Goal: Check status

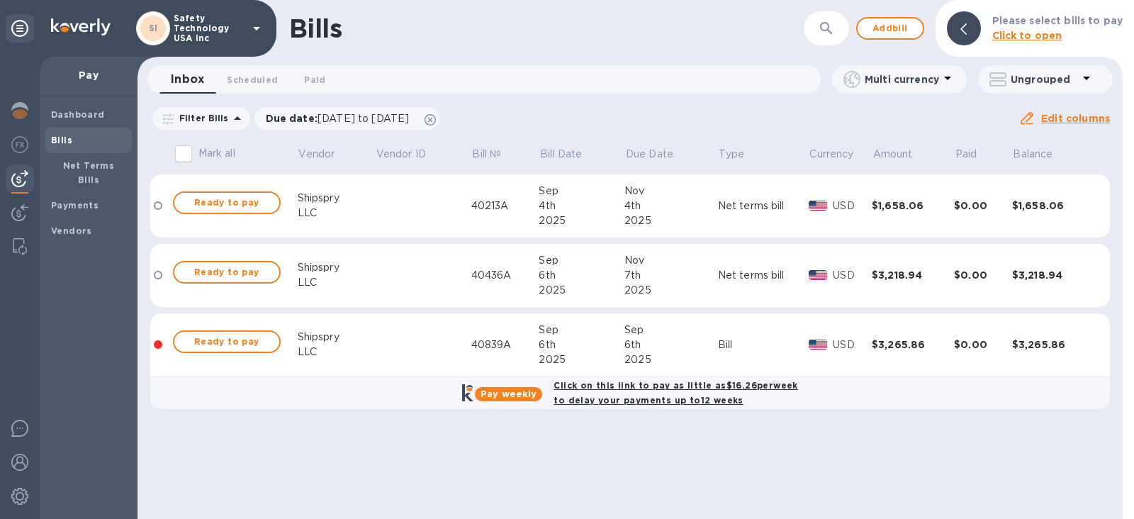
click at [421, 349] on td at bounding box center [423, 345] width 96 height 64
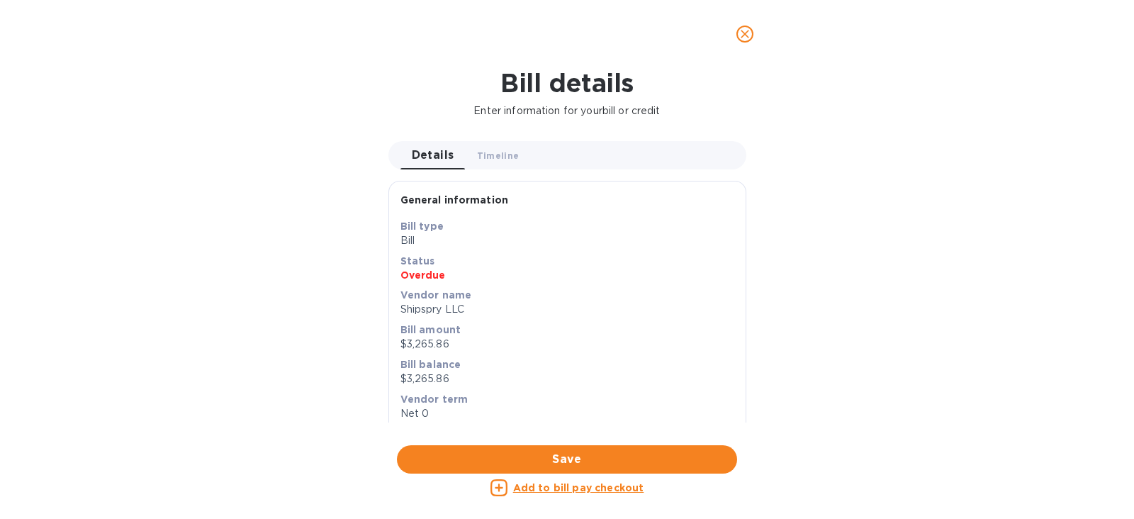
scroll to position [88, 0]
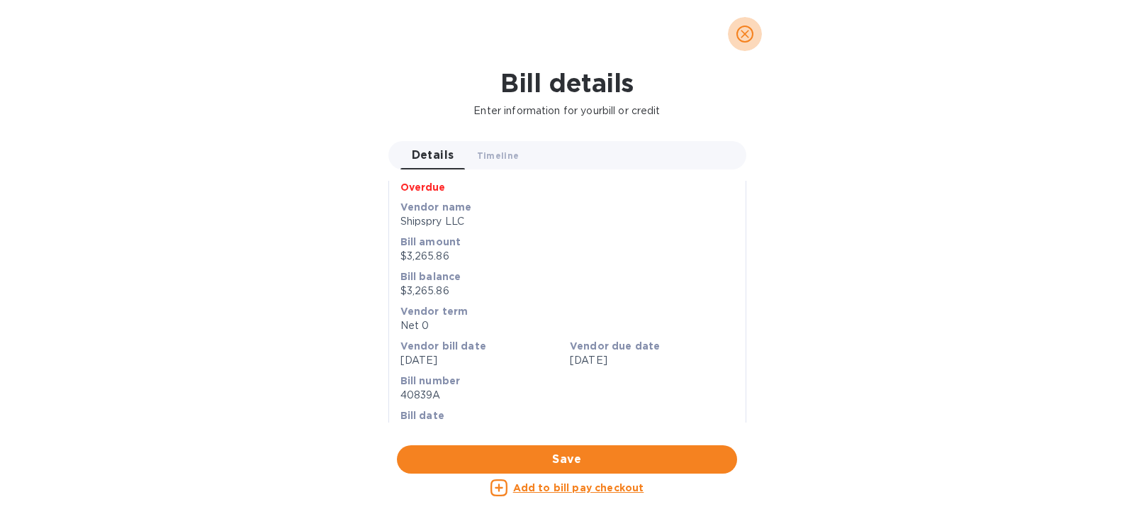
click at [745, 35] on icon "close" at bounding box center [745, 34] width 14 height 14
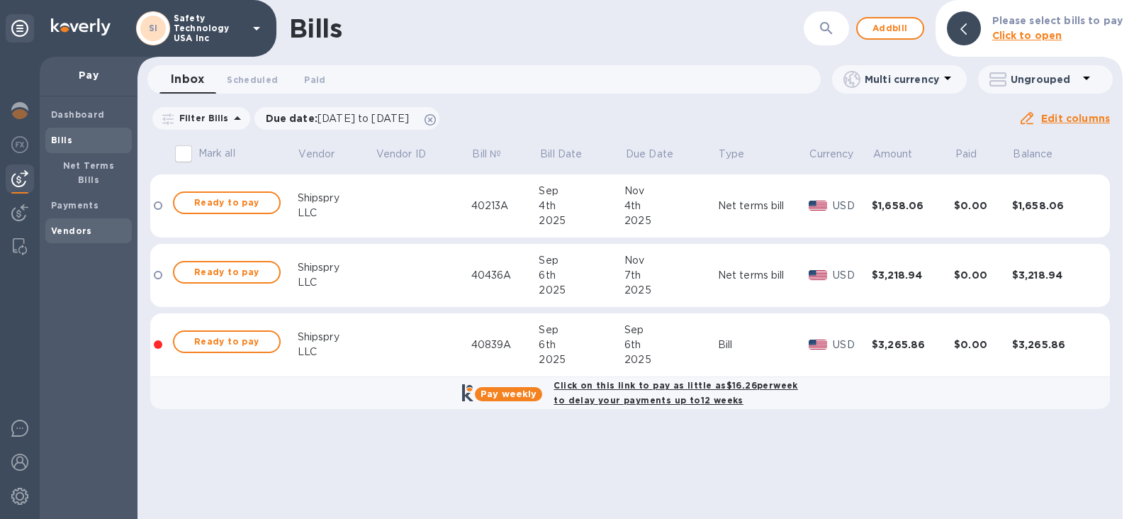
click at [73, 225] on b "Vendors" at bounding box center [71, 230] width 41 height 11
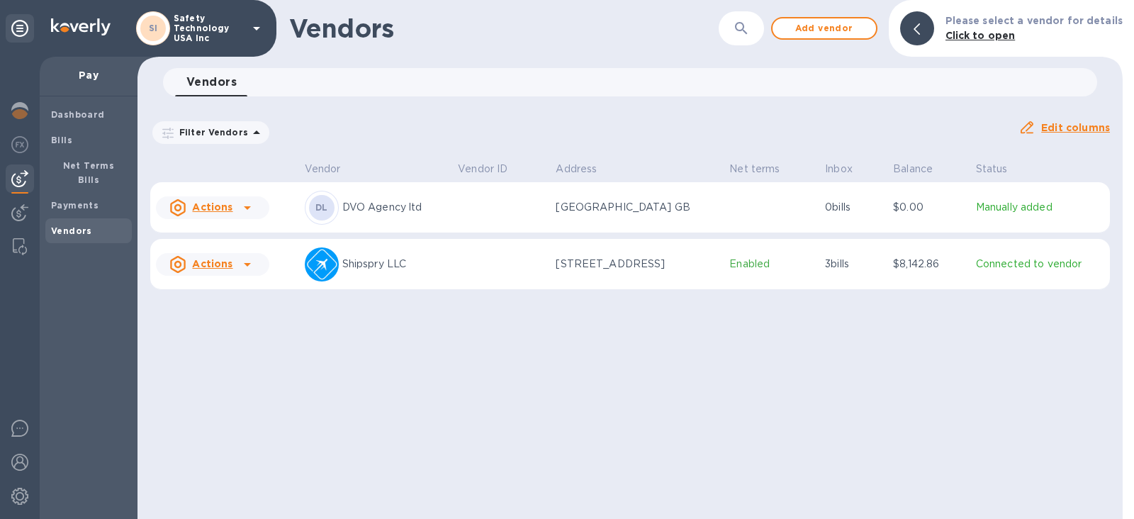
click at [799, 267] on p "Enabled" at bounding box center [771, 263] width 84 height 15
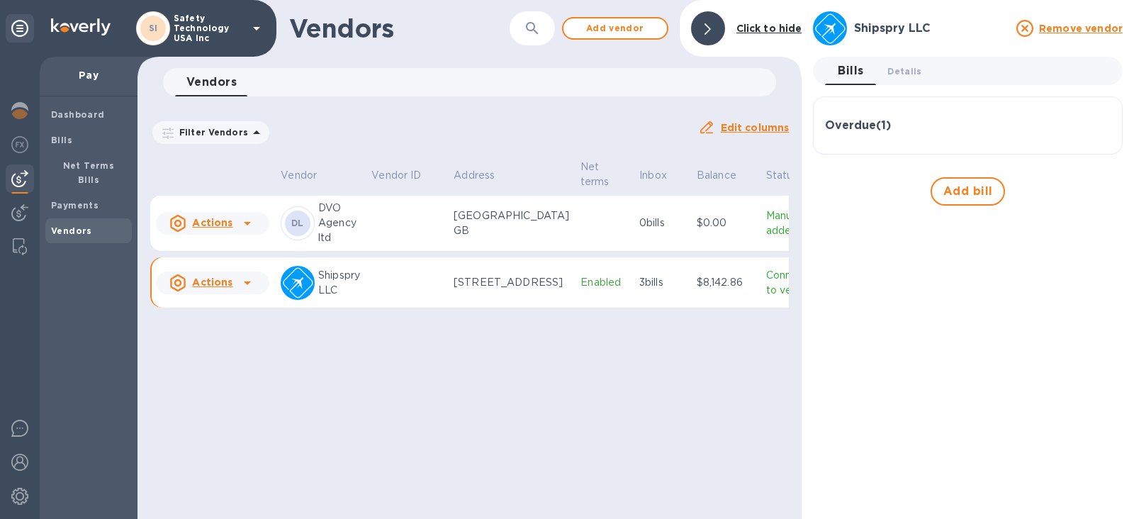
click at [926, 114] on div "Overdue ( 1 )" at bounding box center [968, 125] width 286 height 34
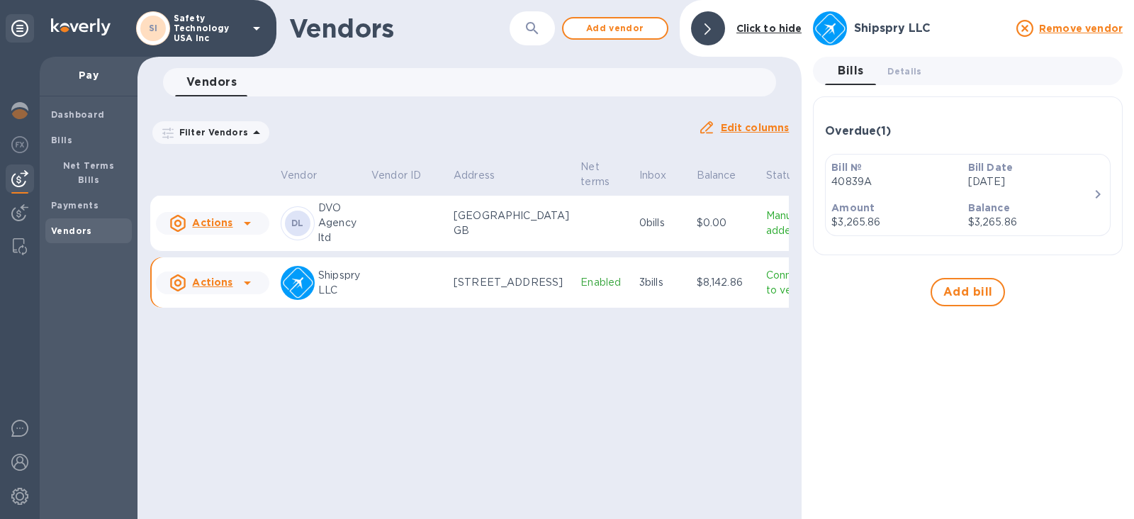
click at [1097, 194] on icon "button" at bounding box center [1097, 194] width 5 height 9
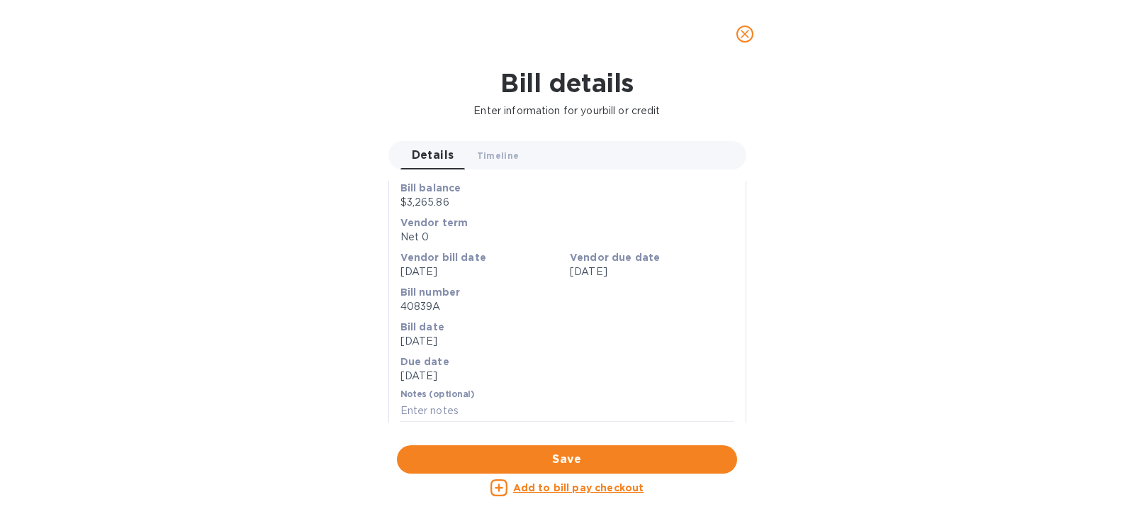
scroll to position [179, 0]
click at [504, 149] on span "Timeline 0" at bounding box center [498, 155] width 43 height 15
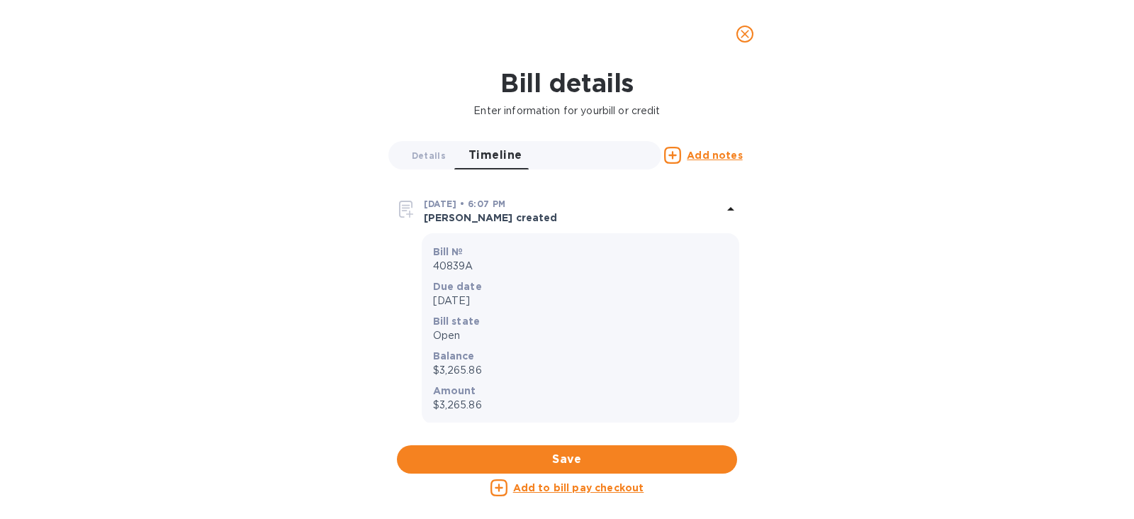
scroll to position [3, 0]
click at [751, 29] on icon "close" at bounding box center [745, 34] width 14 height 14
